Goal: Navigation & Orientation: Find specific page/section

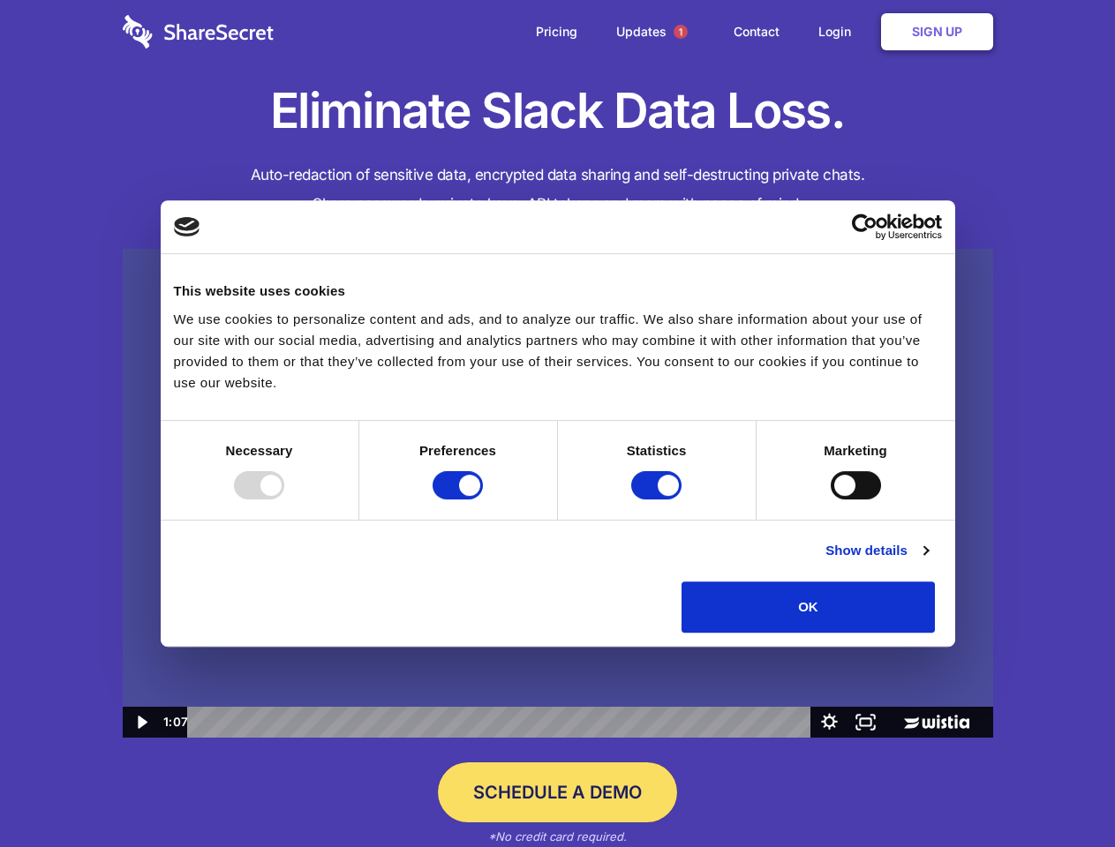
click at [557, 424] on img at bounding box center [558, 494] width 870 height 490
click at [284, 499] on div at bounding box center [259, 485] width 50 height 28
click at [483, 499] on input "Preferences" at bounding box center [457, 485] width 50 height 28
click at [658, 499] on input "Statistics" at bounding box center [656, 485] width 50 height 28
click at [830, 499] on input "Marketing" at bounding box center [855, 485] width 50 height 28
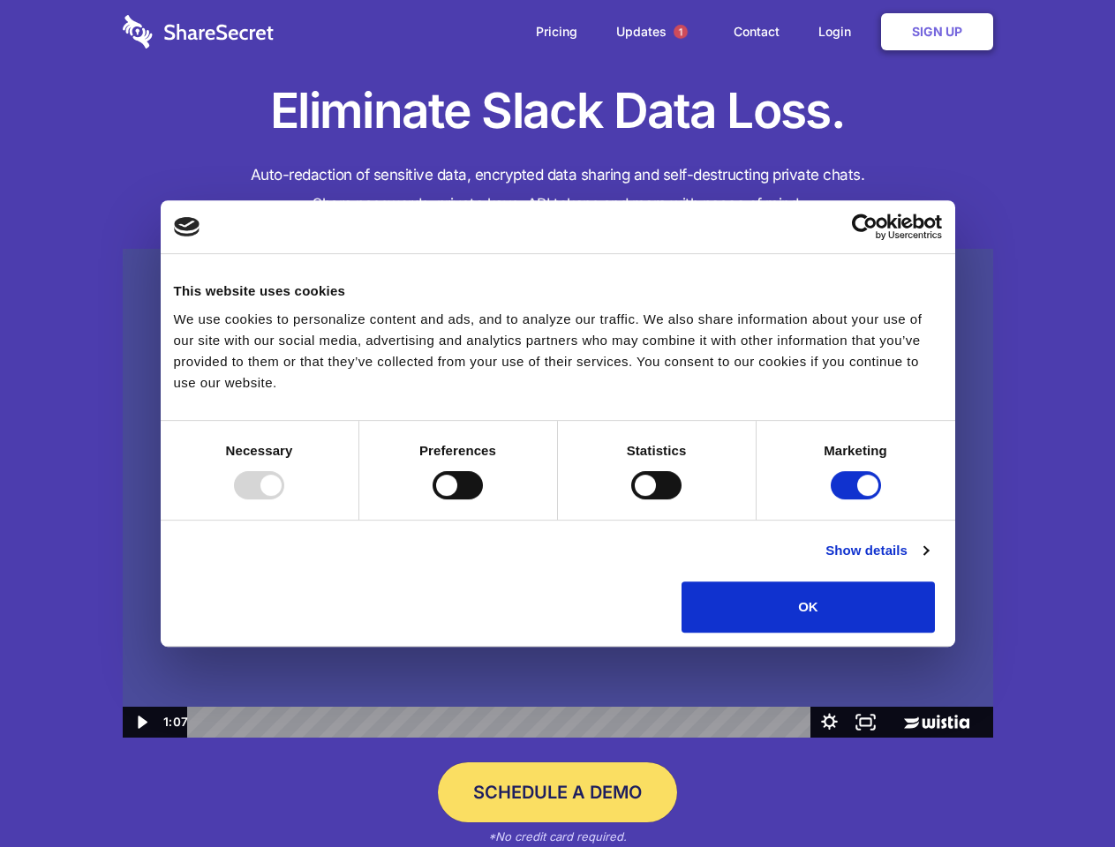
click at [927, 561] on link "Show details" at bounding box center [876, 550] width 102 height 21
click at [0, 0] on li "Necessary 7 Necessary cookies help make a website usable by enabling basic func…" at bounding box center [0, 0] width 0 height 0
click at [679, 32] on span "1" at bounding box center [680, 32] width 14 height 14
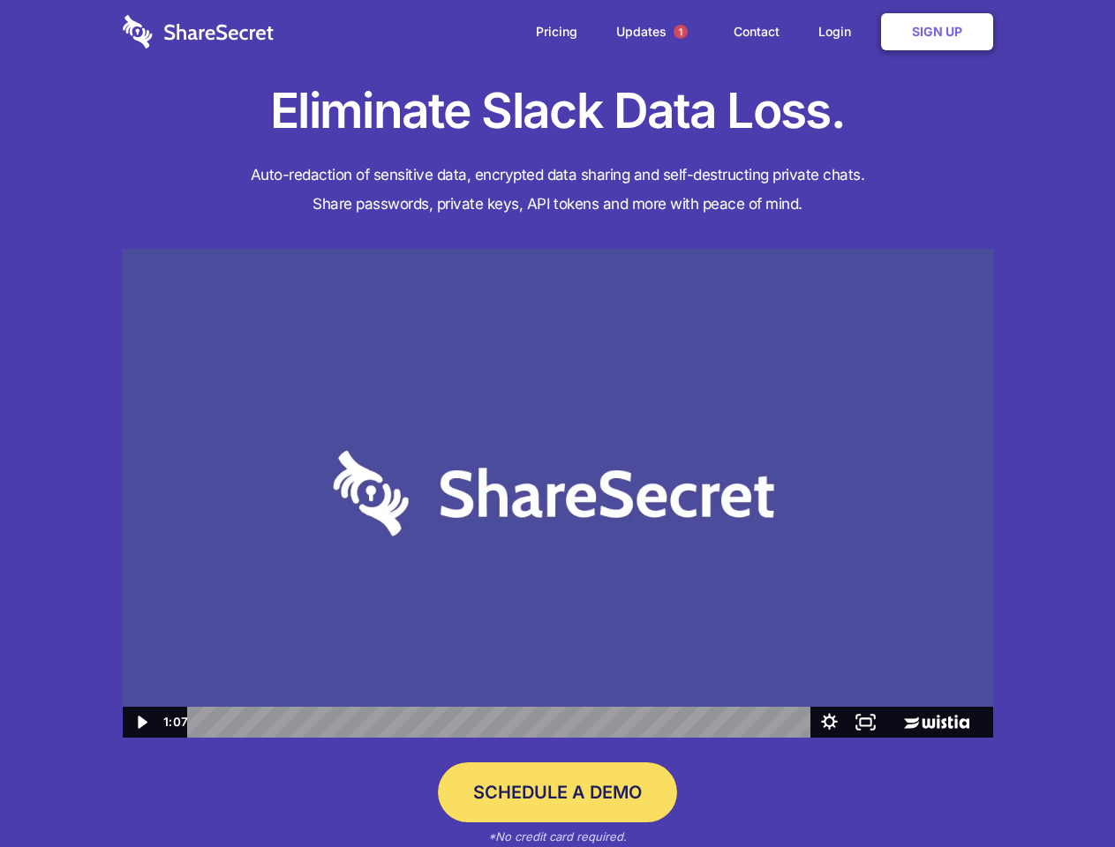
click at [558, 493] on img at bounding box center [558, 494] width 870 height 490
click at [558, 493] on body "Consent Details [#IABV2SETTINGS#] About This website uses cookies We use cookie…" at bounding box center [557, 423] width 1115 height 847
